Goal: Transaction & Acquisition: Purchase product/service

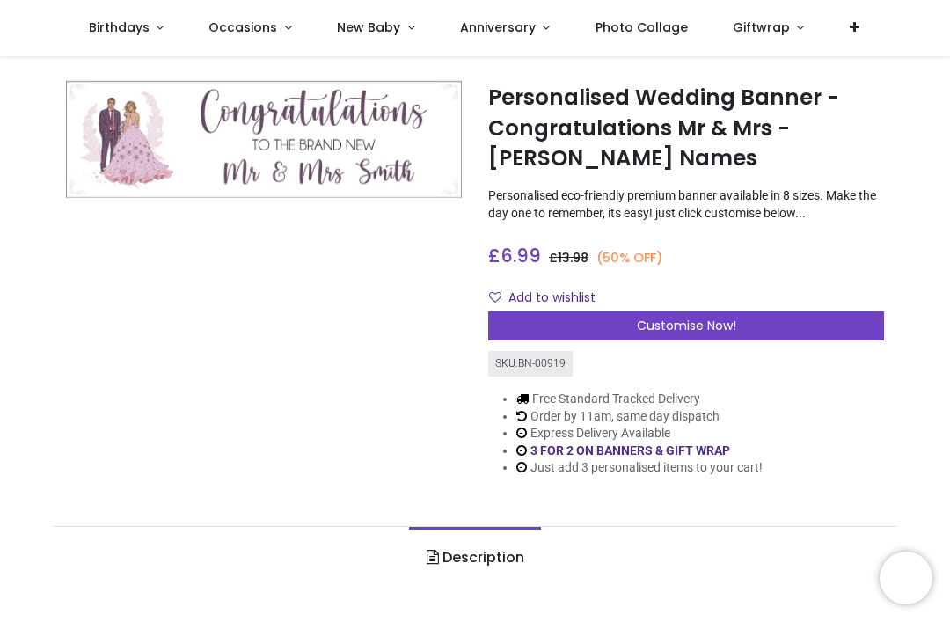
scroll to position [28, 0]
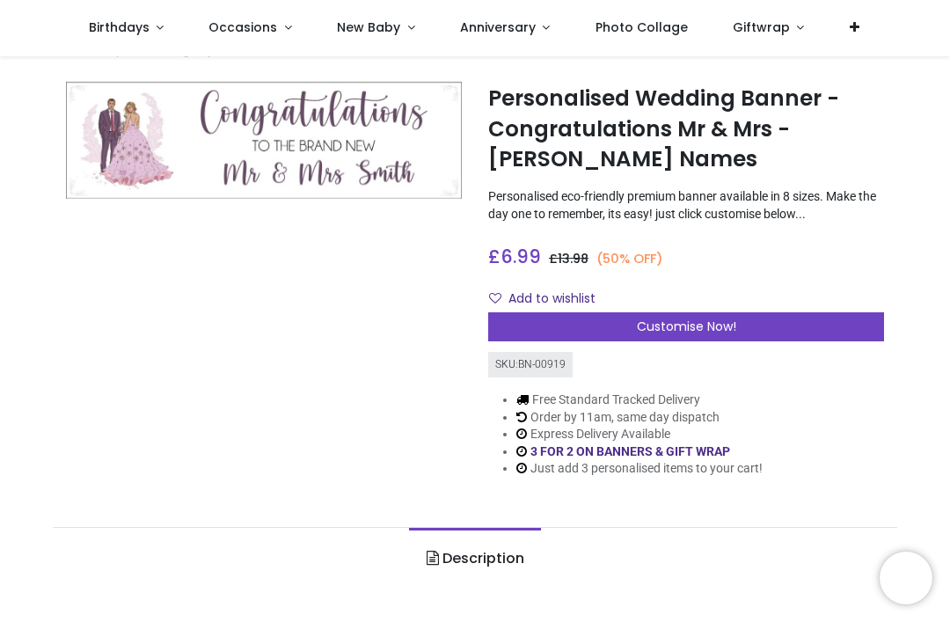
click at [769, 316] on div "Customise Now!" at bounding box center [686, 327] width 396 height 30
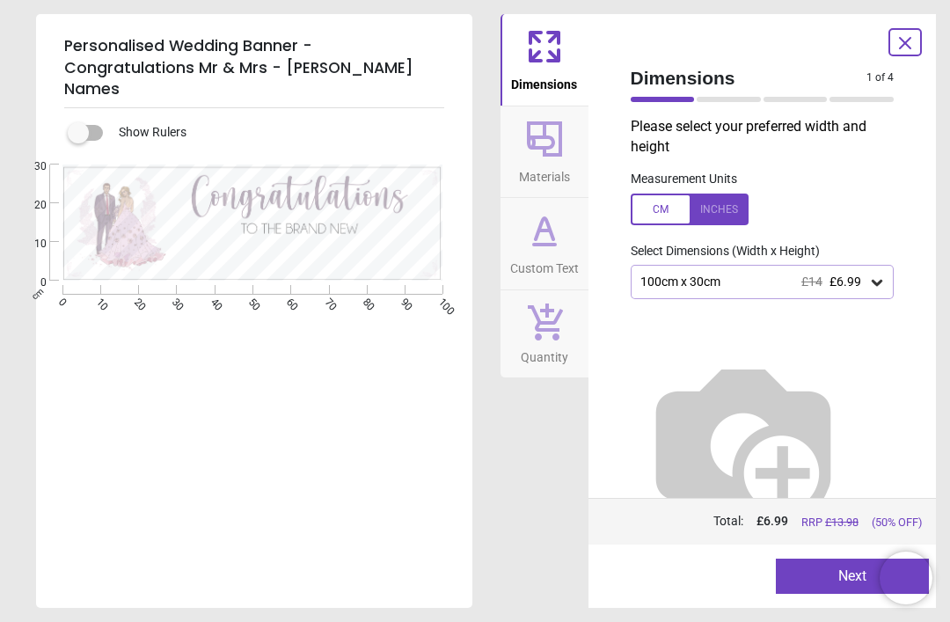
click at [883, 283] on icon at bounding box center [877, 283] width 18 height 18
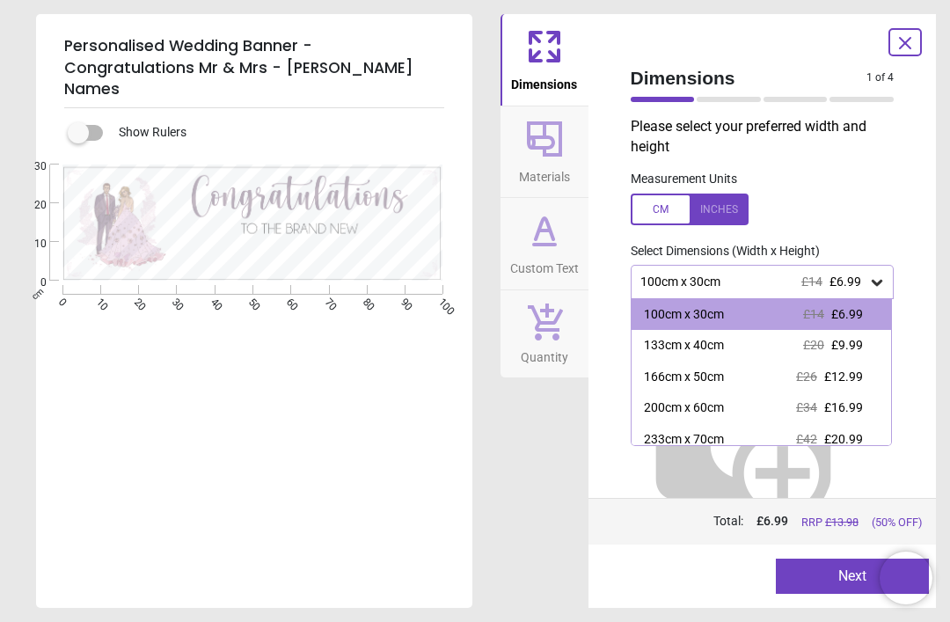
click at [879, 280] on icon at bounding box center [877, 283] width 11 height 6
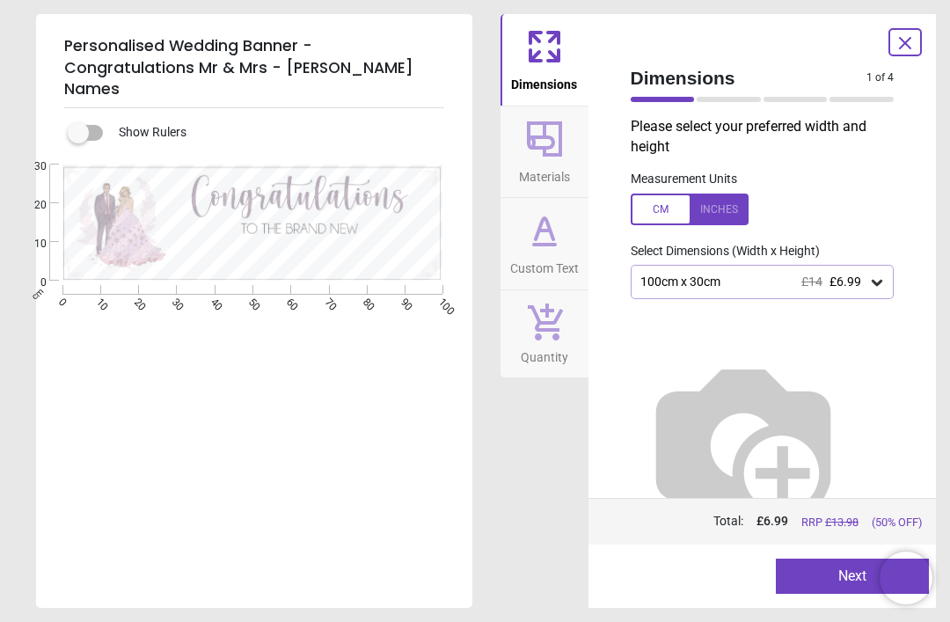
click at [816, 574] on button "Next" at bounding box center [852, 576] width 153 height 35
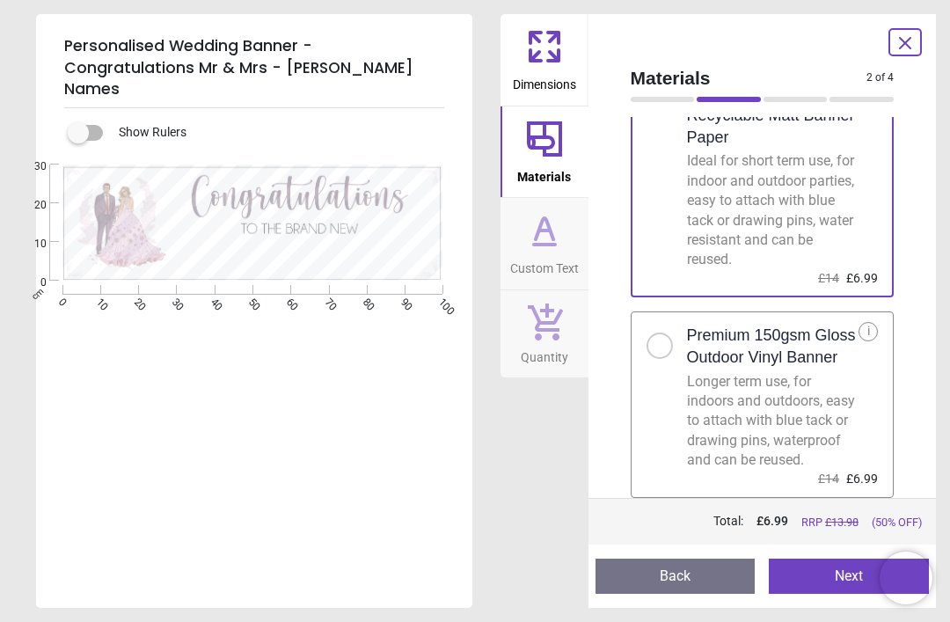
scroll to position [94, 0]
click at [665, 333] on div at bounding box center [660, 346] width 26 height 26
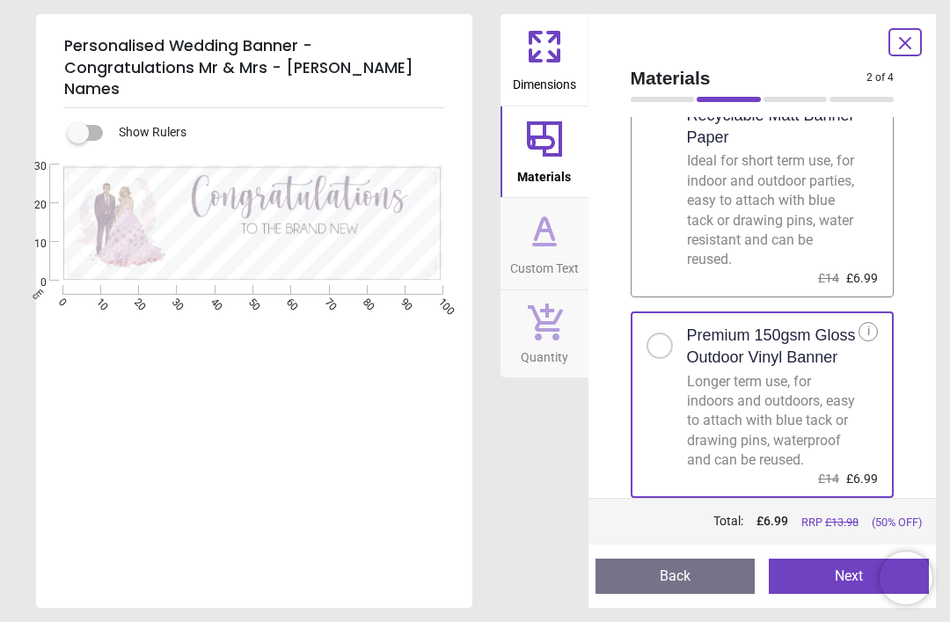
scroll to position [94, 0]
click at [839, 565] on button "Next" at bounding box center [849, 576] width 160 height 35
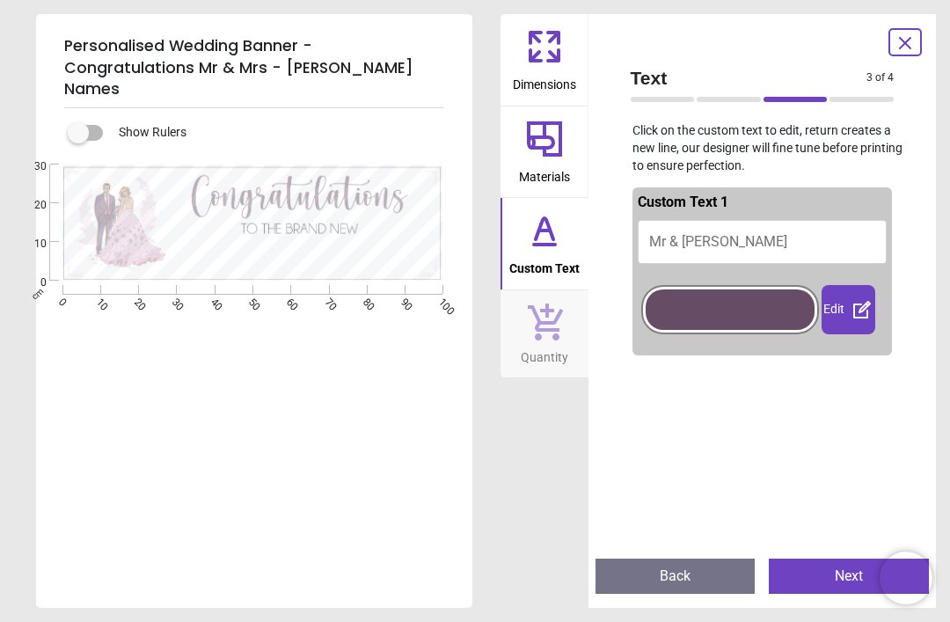
click at [790, 231] on button "Mr & Mrs Smith" at bounding box center [763, 242] width 250 height 44
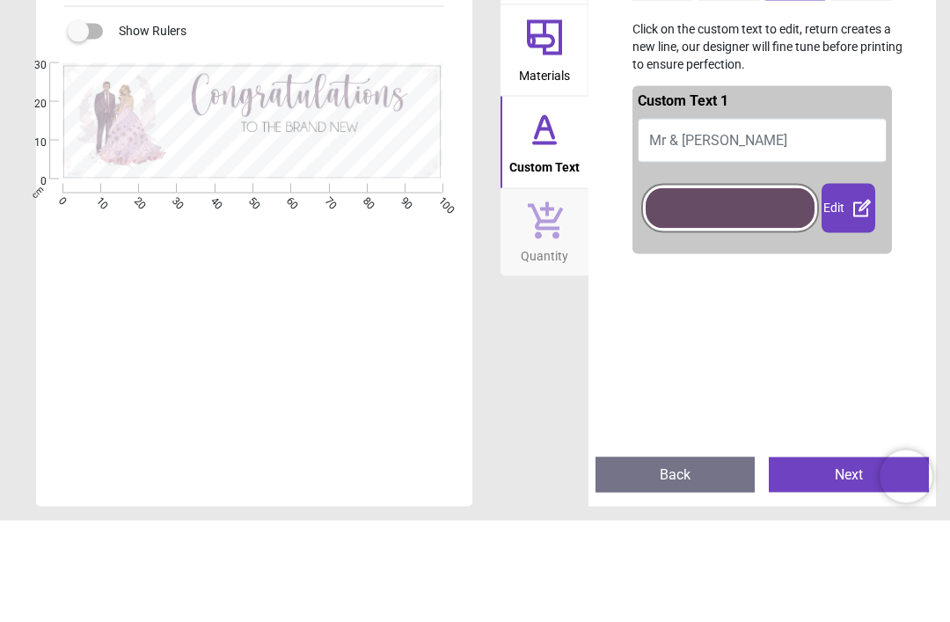
click at [857, 299] on icon at bounding box center [862, 309] width 21 height 21
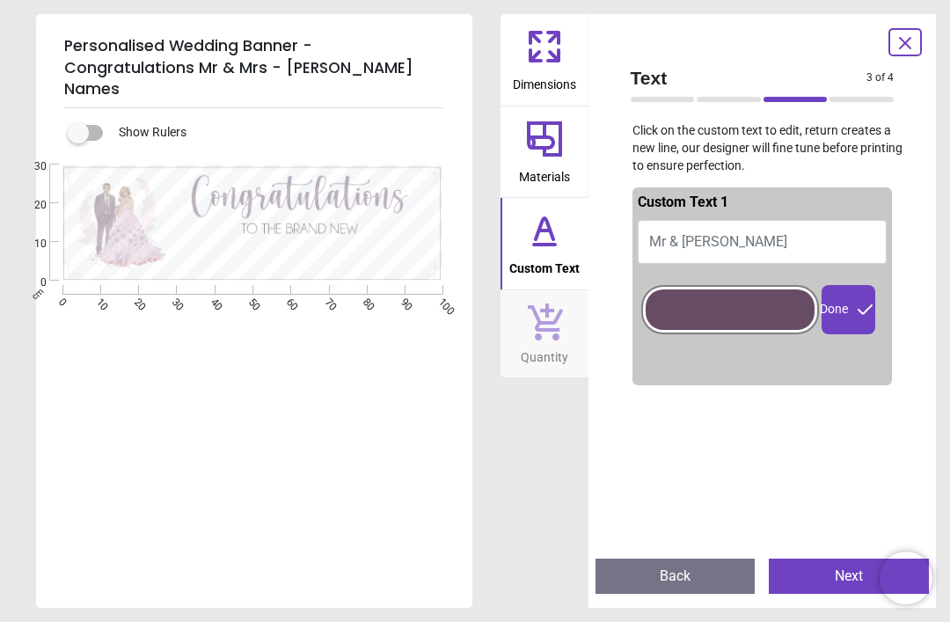
click at [769, 238] on button "Mr & Mrs Smith" at bounding box center [763, 242] width 250 height 44
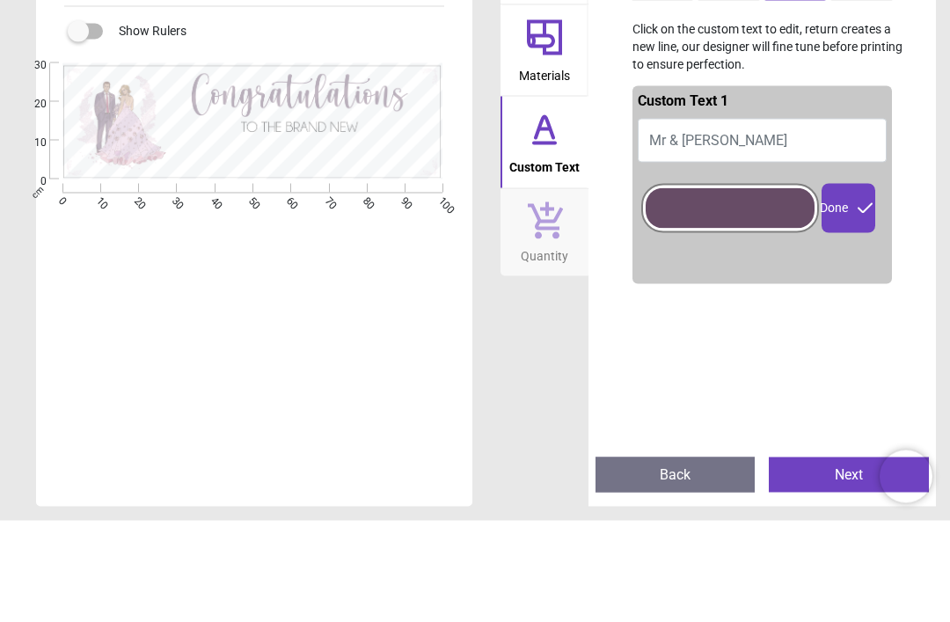
click at [726, 289] on div at bounding box center [730, 309] width 169 height 40
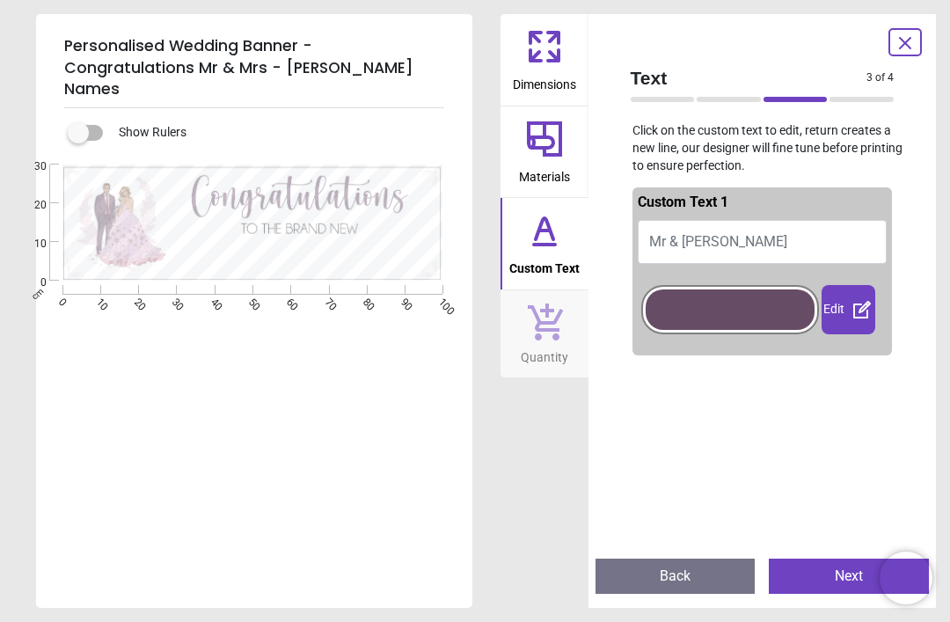
click at [771, 228] on button "Mr & Mrs Smith" at bounding box center [763, 242] width 250 height 44
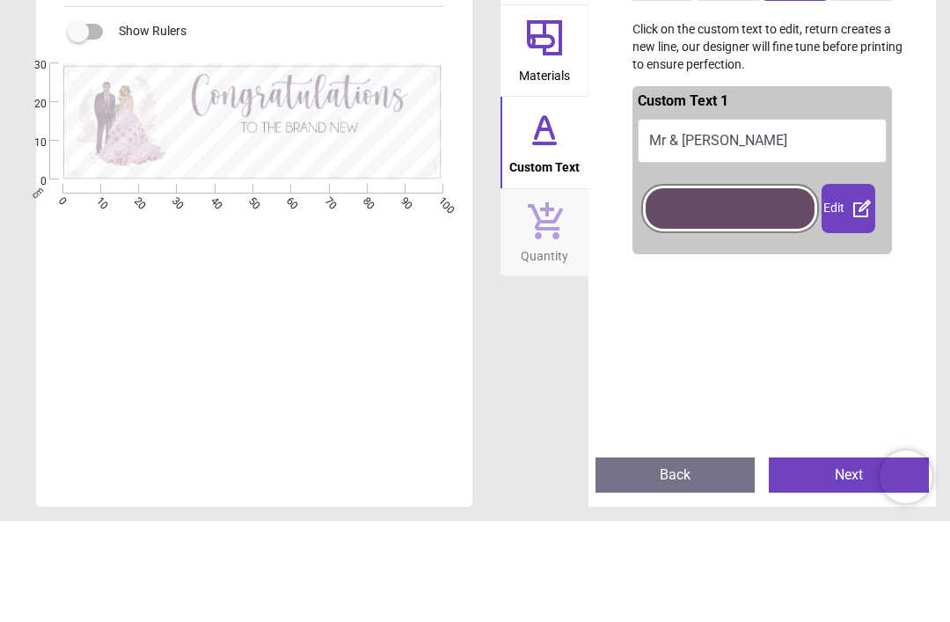
scroll to position [0, 0]
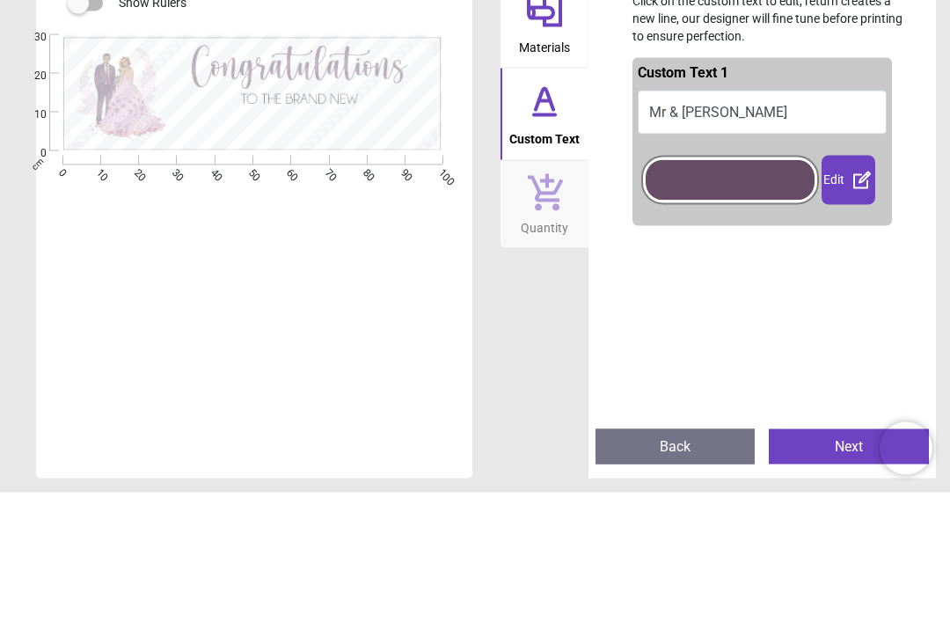
type textarea "**********"
click at [852, 299] on icon at bounding box center [862, 309] width 21 height 21
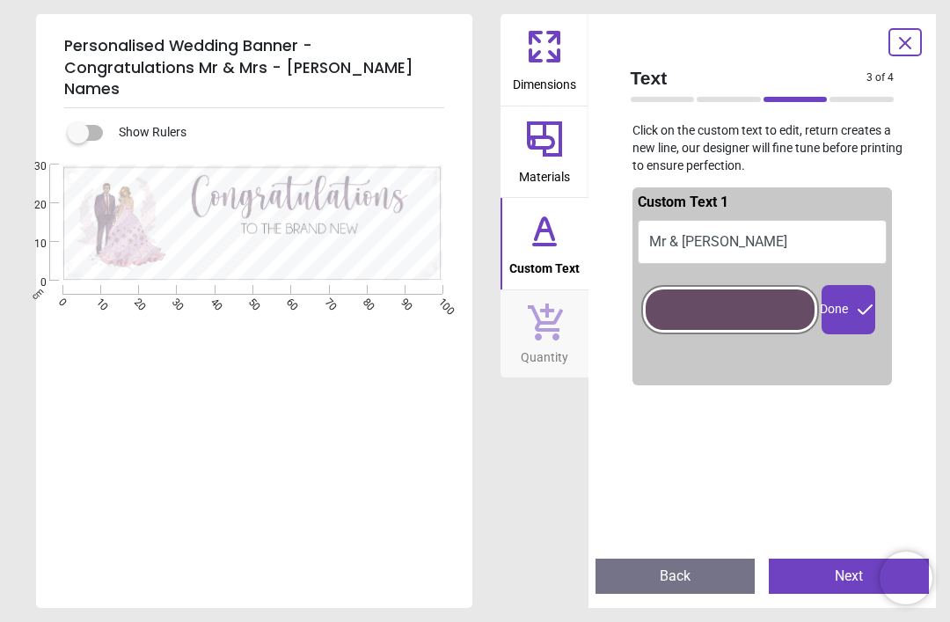
click at [808, 570] on button "Next" at bounding box center [849, 576] width 160 height 35
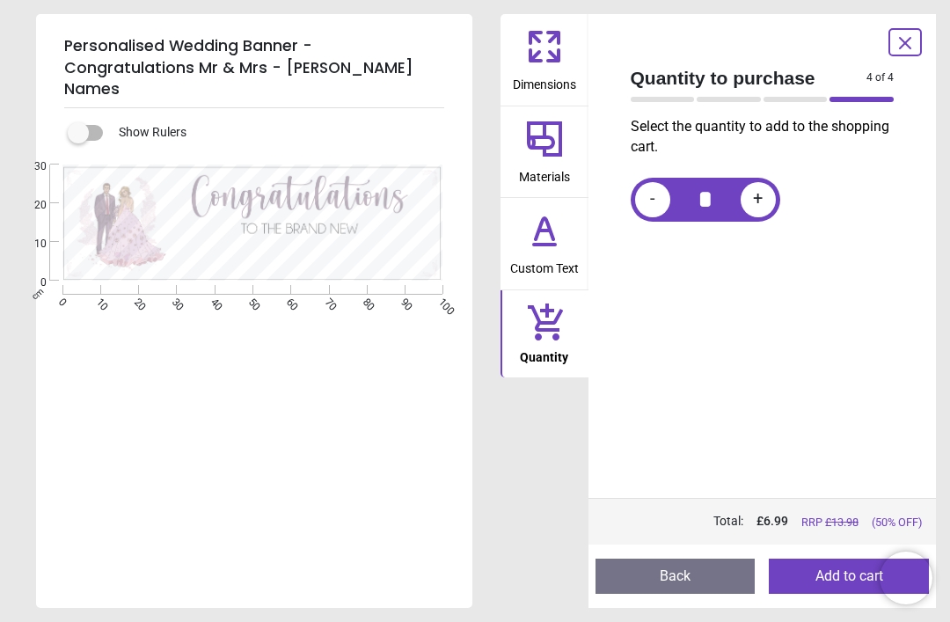
click at [845, 564] on button "Add to cart" at bounding box center [849, 576] width 160 height 35
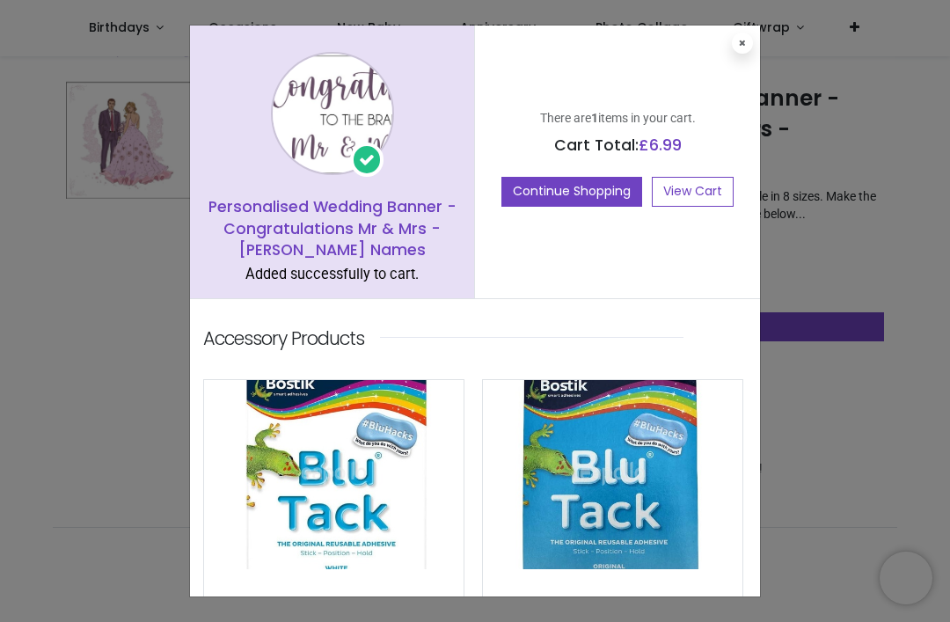
click at [700, 190] on link "View Cart" at bounding box center [693, 192] width 82 height 30
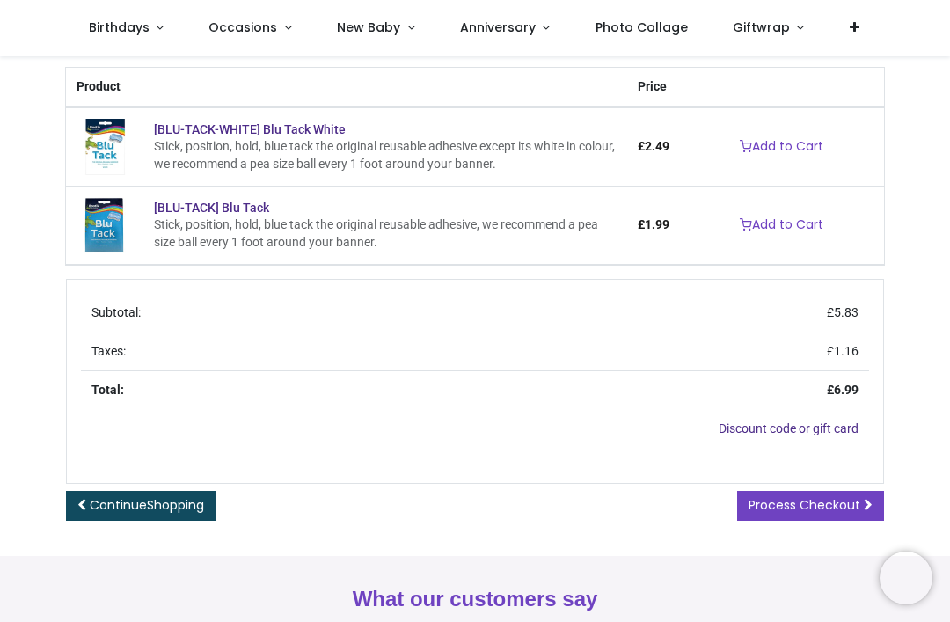
scroll to position [335, 0]
click at [848, 495] on span "Process Checkout" at bounding box center [805, 504] width 112 height 18
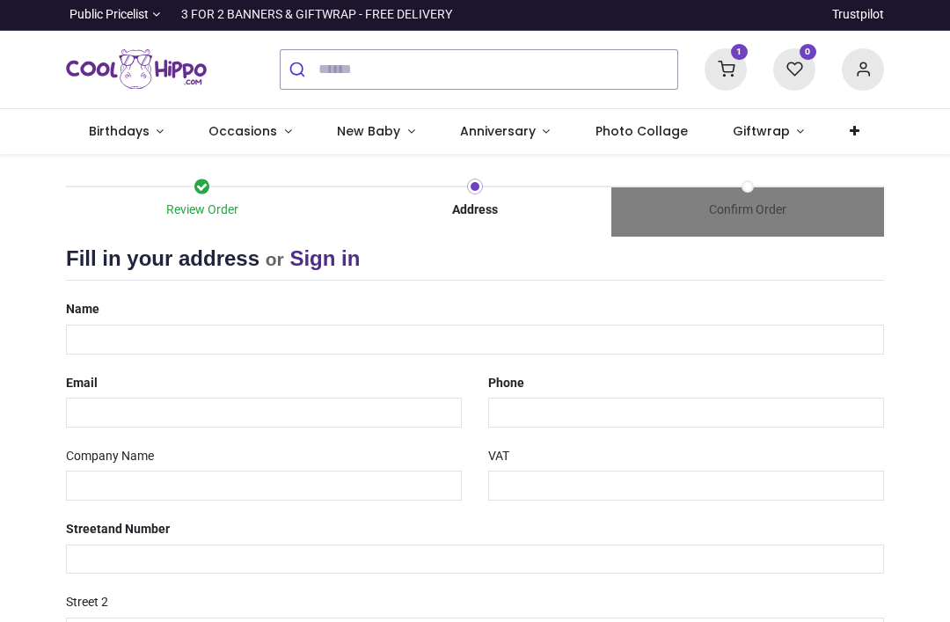
select select "***"
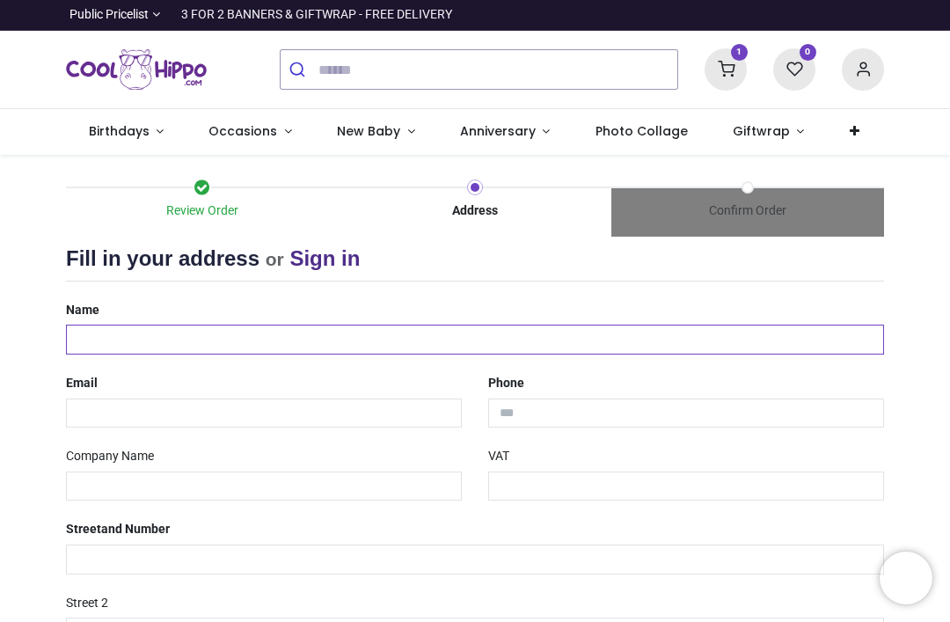
click at [187, 344] on input "text" at bounding box center [475, 340] width 818 height 30
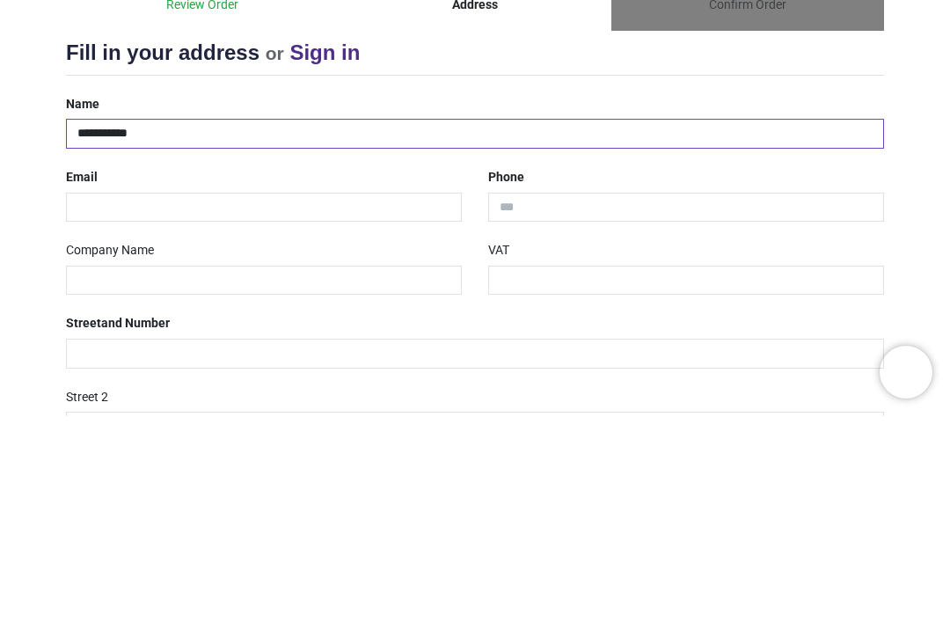
type input "**********"
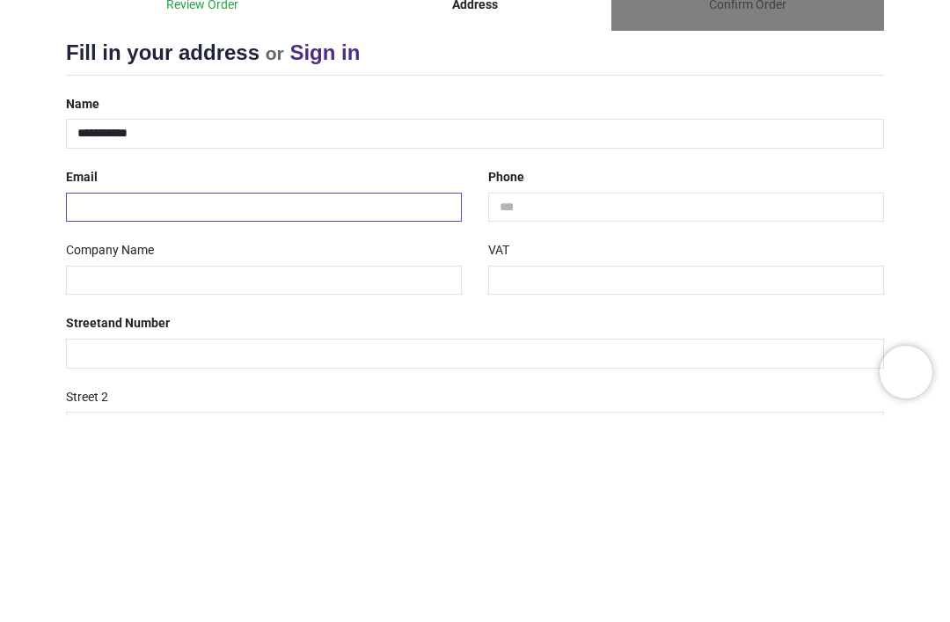
click at [260, 399] on input "email" at bounding box center [264, 414] width 396 height 30
type input "**********"
